Goal: Transaction & Acquisition: Download file/media

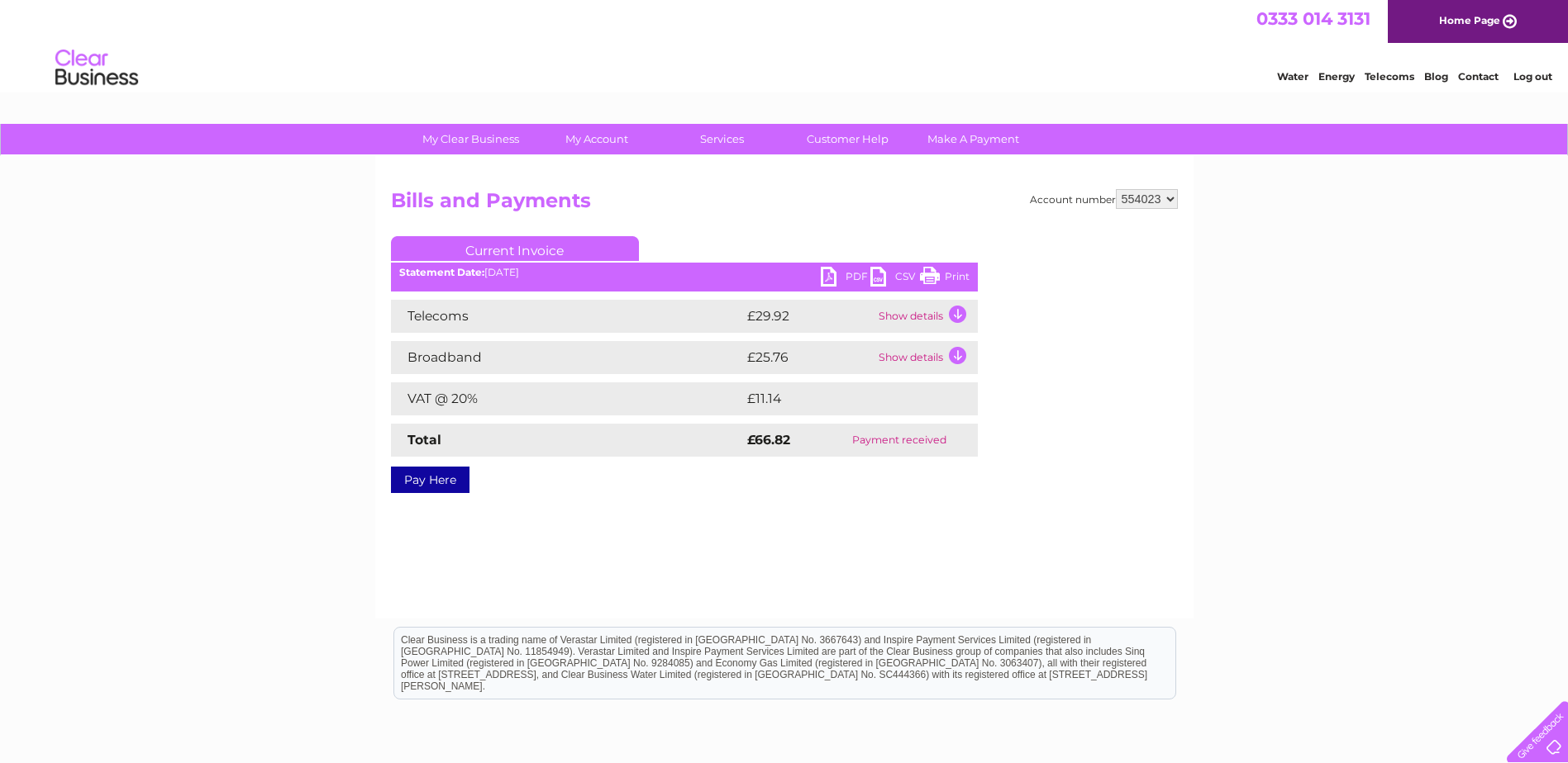
drag, startPoint x: 945, startPoint y: 274, endPoint x: 139, endPoint y: 51, distance: 836.3
click at [945, 274] on link "Print" at bounding box center [944, 279] width 50 height 24
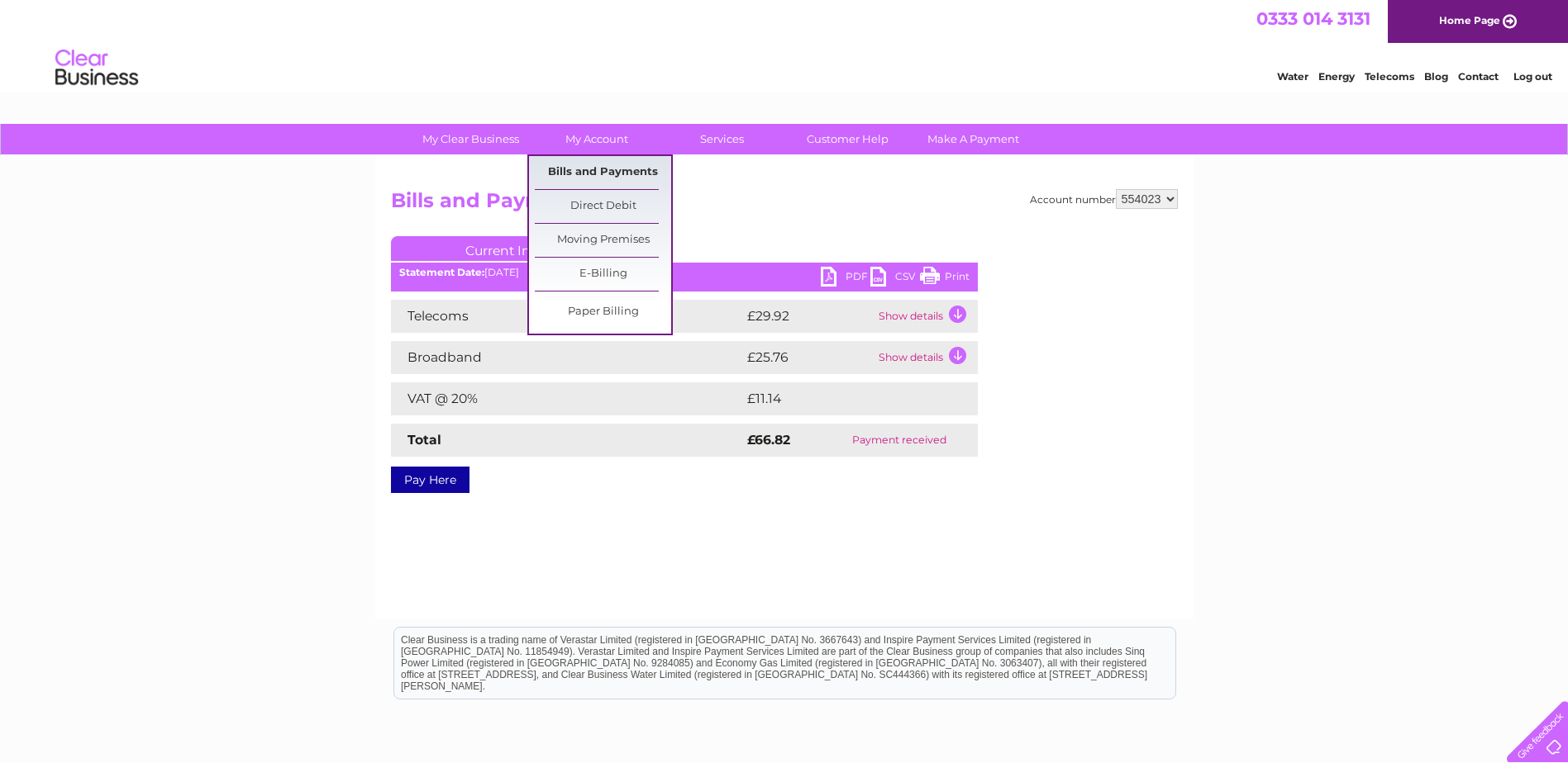
click at [602, 170] on link "Bills and Payments" at bounding box center [603, 172] width 136 height 33
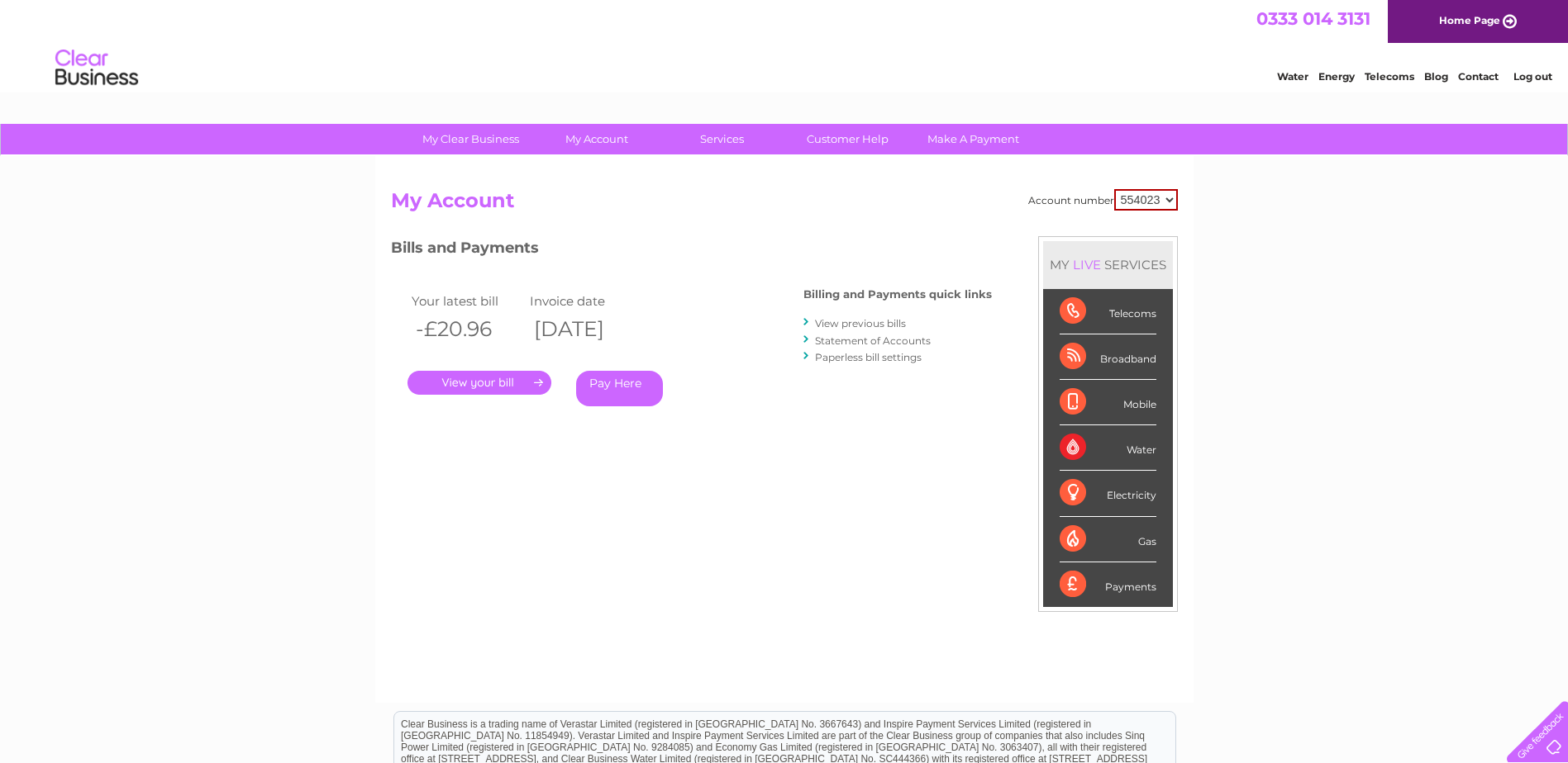
click at [867, 325] on link "View previous bills" at bounding box center [860, 323] width 91 height 13
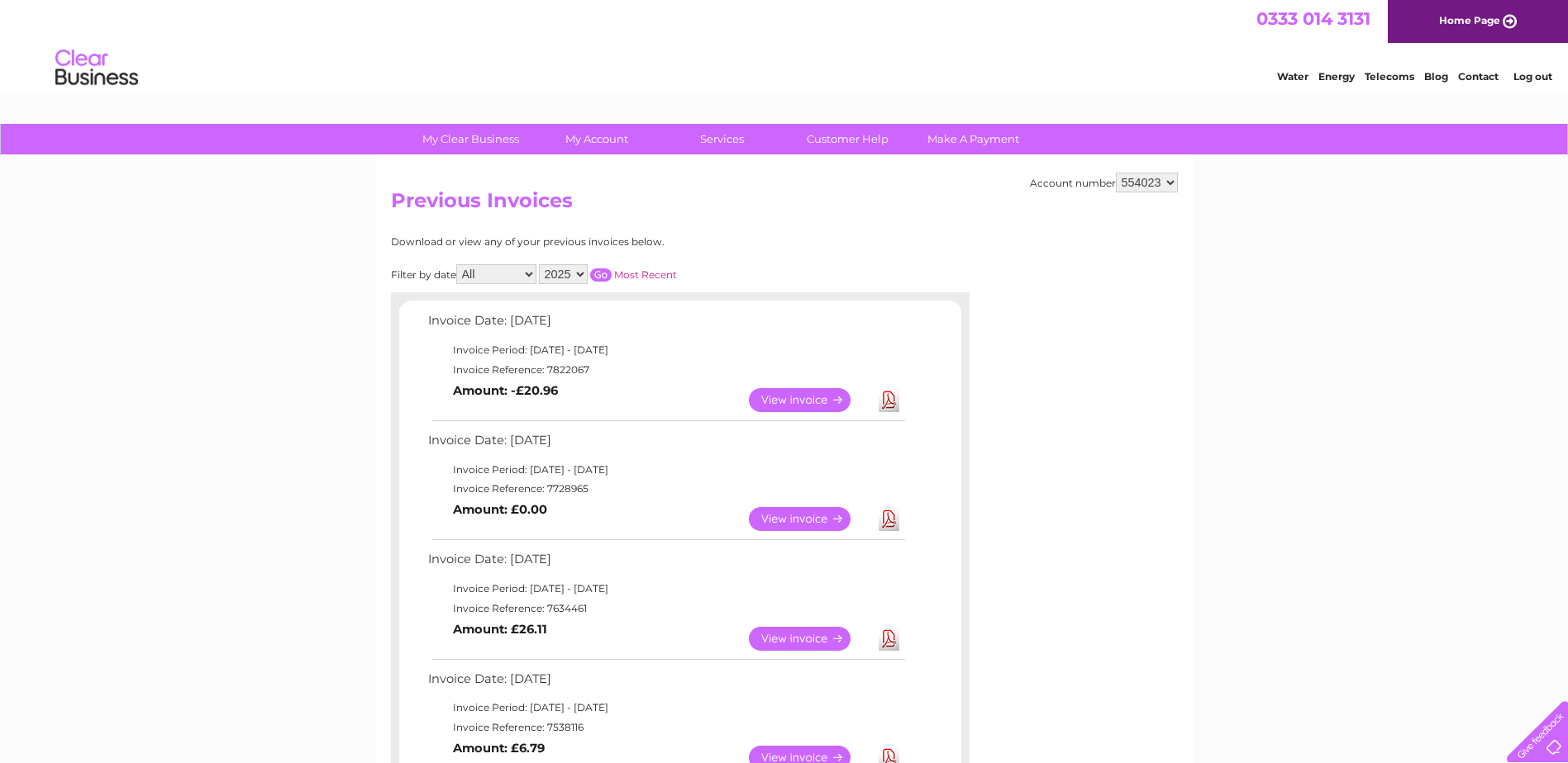
click at [582, 272] on select "2025 2024 2023 2022" at bounding box center [564, 274] width 49 height 20
select select "2024"
click at [541, 264] on select "2025 2024 2023 2022" at bounding box center [564, 274] width 49 height 20
click at [604, 276] on input "button" at bounding box center [601, 275] width 22 height 13
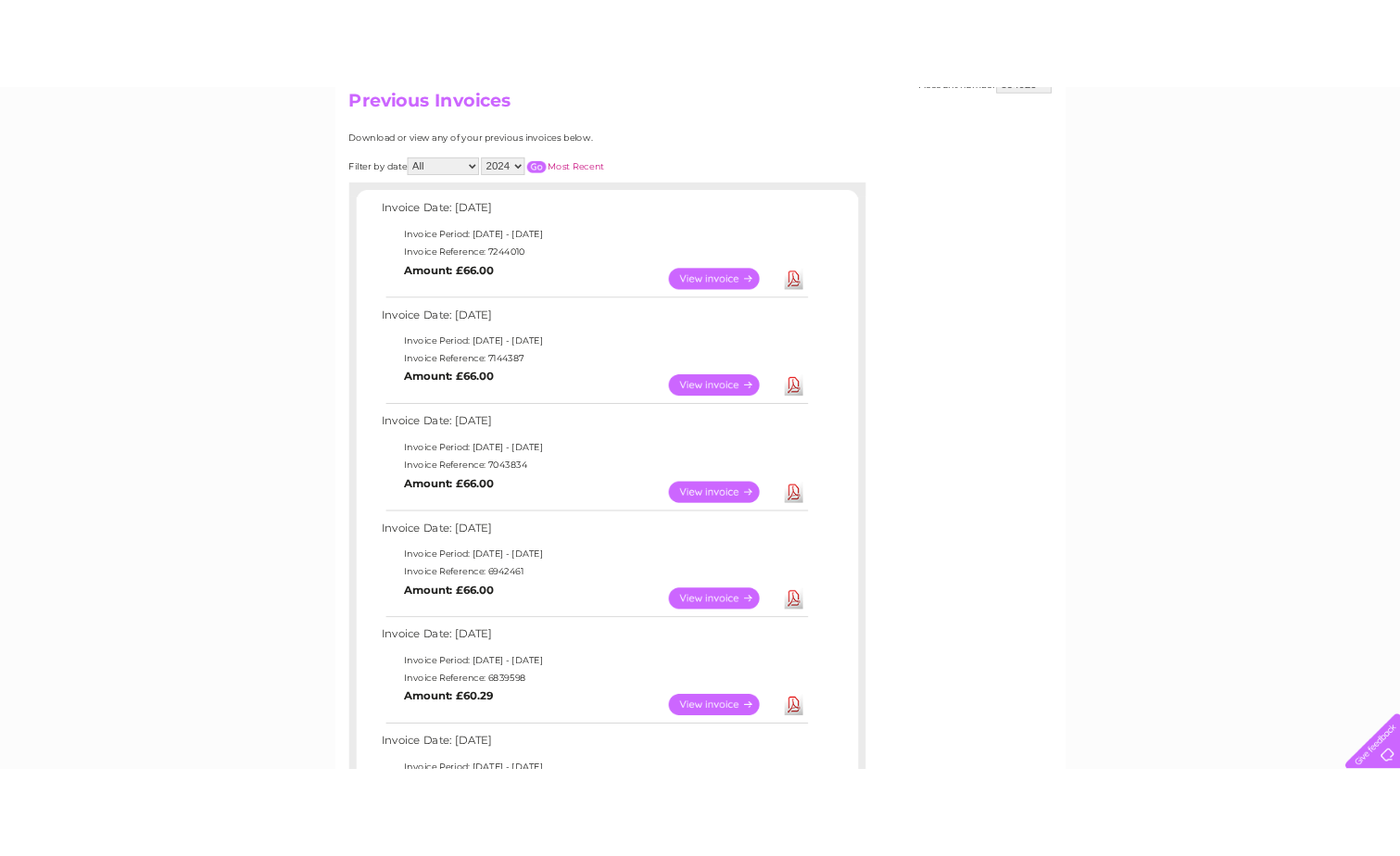
scroll to position [463, 0]
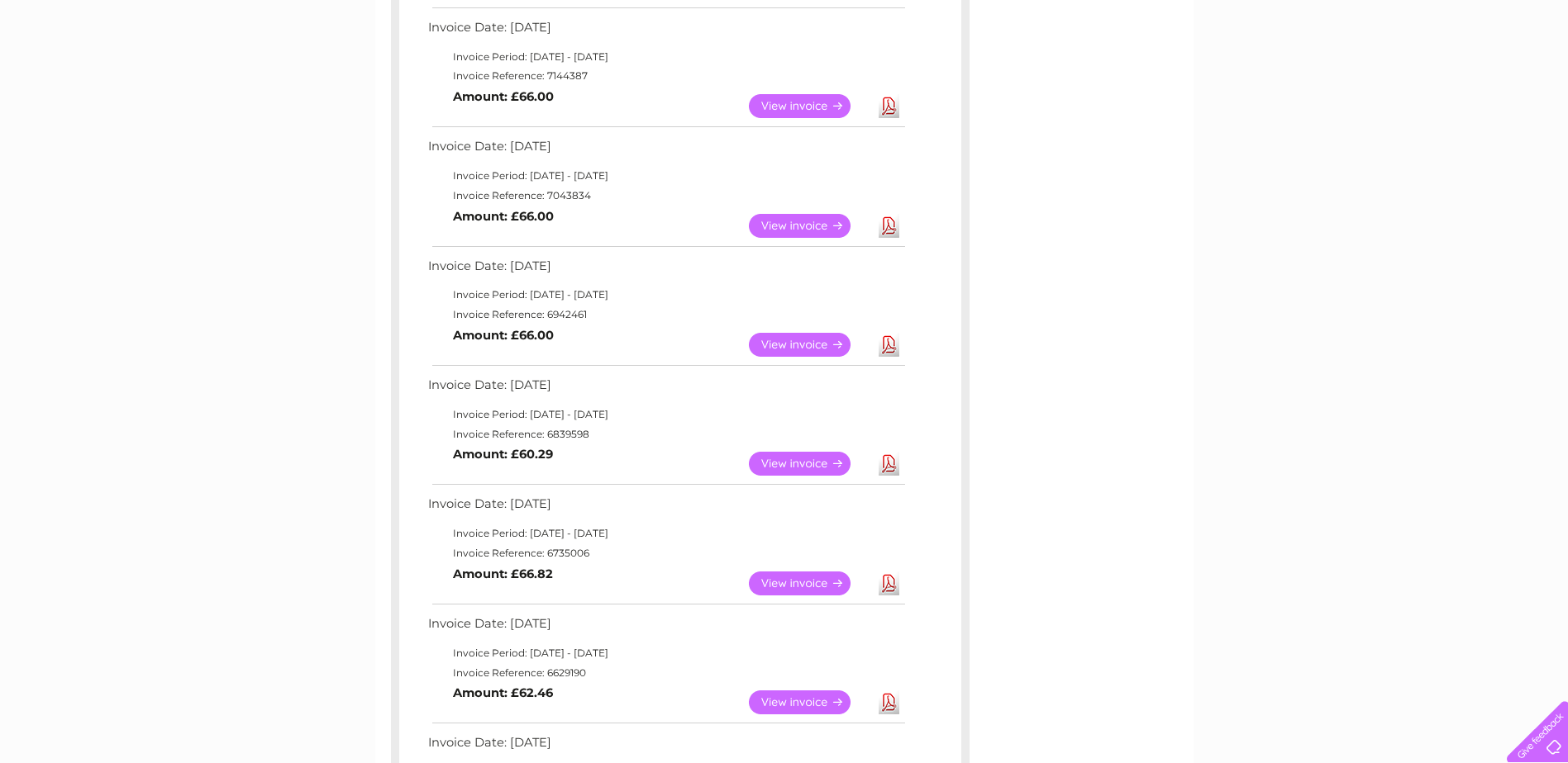
click at [887, 463] on link "Download" at bounding box center [889, 463] width 21 height 24
